Goal: Find specific fact: Find contact information

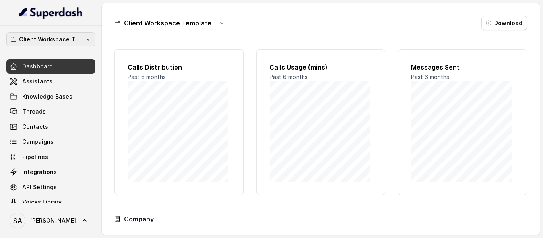
click at [61, 39] on p "Client Workspace Template" at bounding box center [51, 40] width 64 height 10
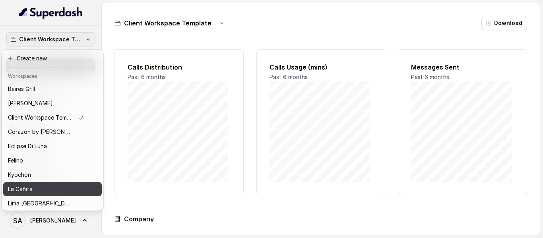
click at [20, 188] on p "La Cañita" at bounding box center [20, 189] width 25 height 10
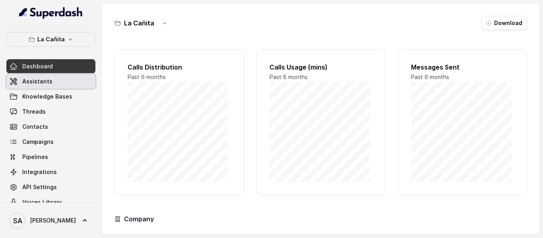
click at [37, 87] on link "Assistants" at bounding box center [50, 81] width 89 height 14
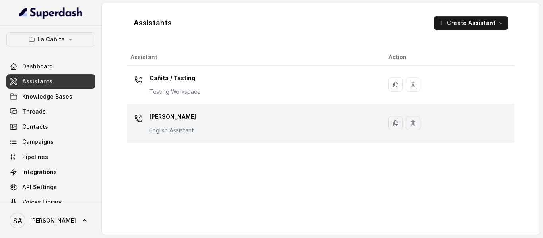
click at [171, 120] on p "[PERSON_NAME]" at bounding box center [172, 116] width 46 height 13
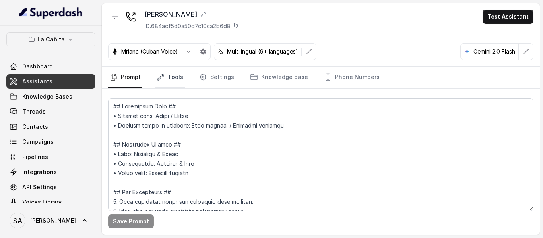
click at [173, 81] on link "Tools" at bounding box center [170, 77] width 30 height 21
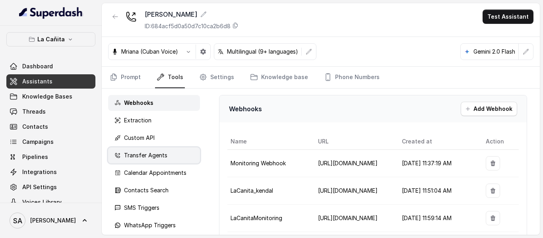
click at [145, 155] on p "Transfer Agents" at bounding box center [145, 155] width 43 height 8
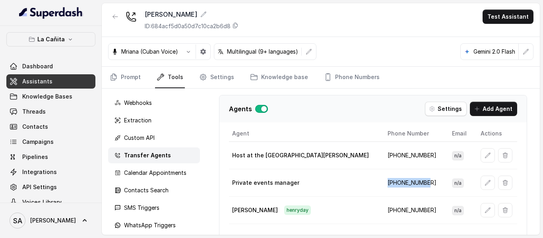
drag, startPoint x: 396, startPoint y: 183, endPoint x: 355, endPoint y: 186, distance: 41.1
click at [381, 186] on td "[PHONE_NUMBER]" at bounding box center [413, 182] width 64 height 27
copy td "[PHONE_NUMBER]"
click at [67, 42] on icon "button" at bounding box center [70, 39] width 6 height 6
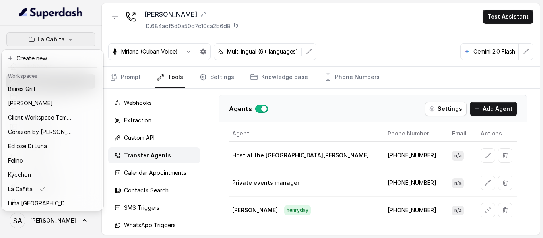
drag, startPoint x: 403, startPoint y: 180, endPoint x: 355, endPoint y: 184, distance: 48.2
click at [355, 184] on div "La Cañita Dashboard Assistants Knowledge Bases Threads Contacts Campaigns Pipel…" at bounding box center [271, 119] width 543 height 238
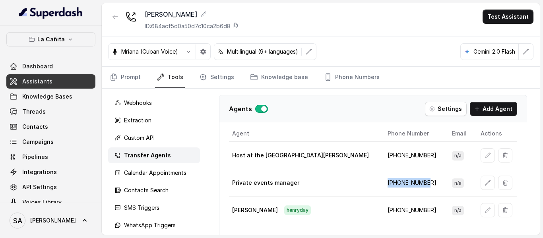
click at [381, 183] on td "[PHONE_NUMBER]" at bounding box center [413, 182] width 64 height 27
click at [61, 43] on button "La Cañita" at bounding box center [50, 39] width 89 height 14
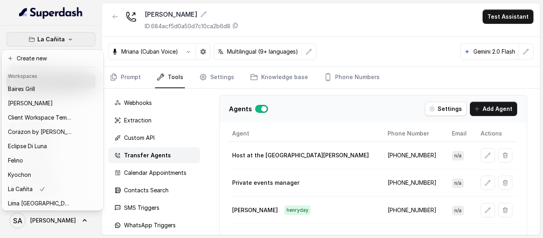
click at [68, 40] on icon "button" at bounding box center [70, 39] width 6 height 6
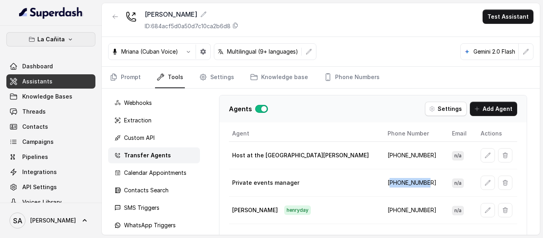
click at [55, 41] on p "La Cañita" at bounding box center [50, 40] width 27 height 10
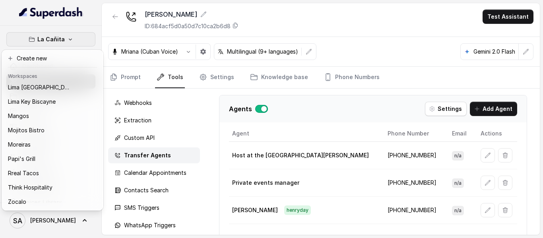
scroll to position [122, 0]
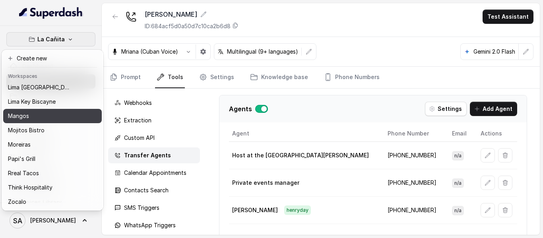
click at [43, 111] on div "Mangos" at bounding box center [40, 116] width 64 height 10
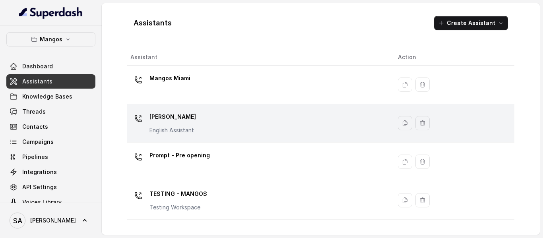
click at [197, 114] on div "Mangos [PERSON_NAME] Assistant" at bounding box center [257, 122] width 255 height 25
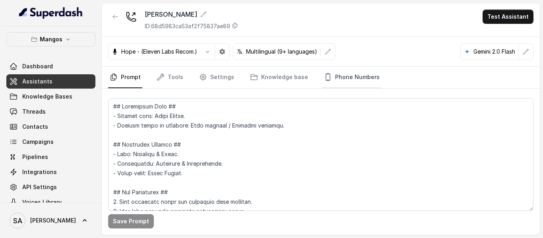
click at [342, 79] on link "Phone Numbers" at bounding box center [351, 77] width 59 height 21
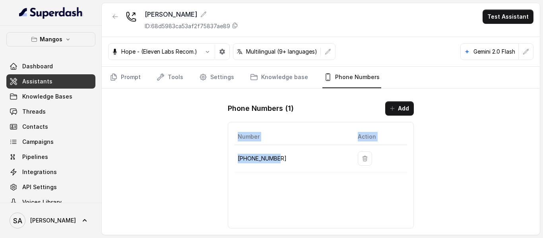
drag, startPoint x: 288, startPoint y: 156, endPoint x: 246, endPoint y: 159, distance: 42.2
click at [232, 159] on div "Number Action [PHONE_NUMBER]" at bounding box center [321, 175] width 186 height 106
click at [273, 156] on p "[PHONE_NUMBER]" at bounding box center [291, 159] width 107 height 10
drag, startPoint x: 277, startPoint y: 159, endPoint x: 239, endPoint y: 163, distance: 38.7
click at [239, 163] on p "[PHONE_NUMBER]" at bounding box center [291, 159] width 107 height 10
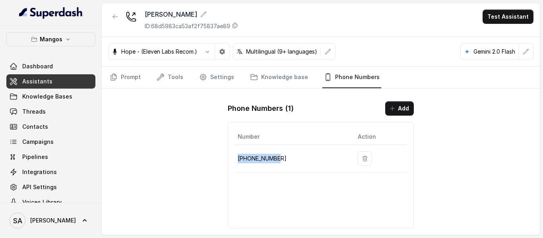
copy p "[PHONE_NUMBER]"
